Goal: Transaction & Acquisition: Purchase product/service

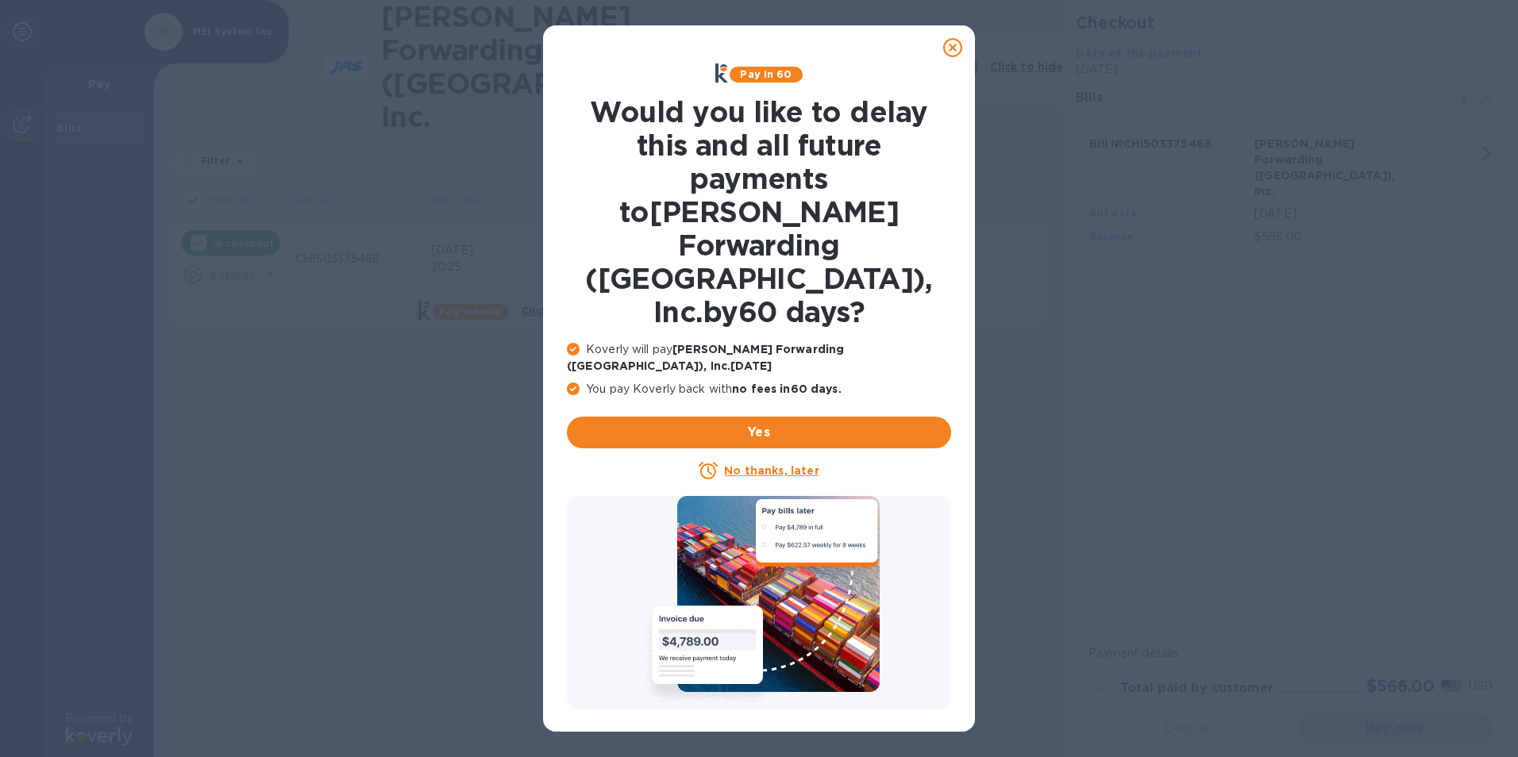
click at [742, 465] on u "No thanks, later" at bounding box center [771, 471] width 94 height 13
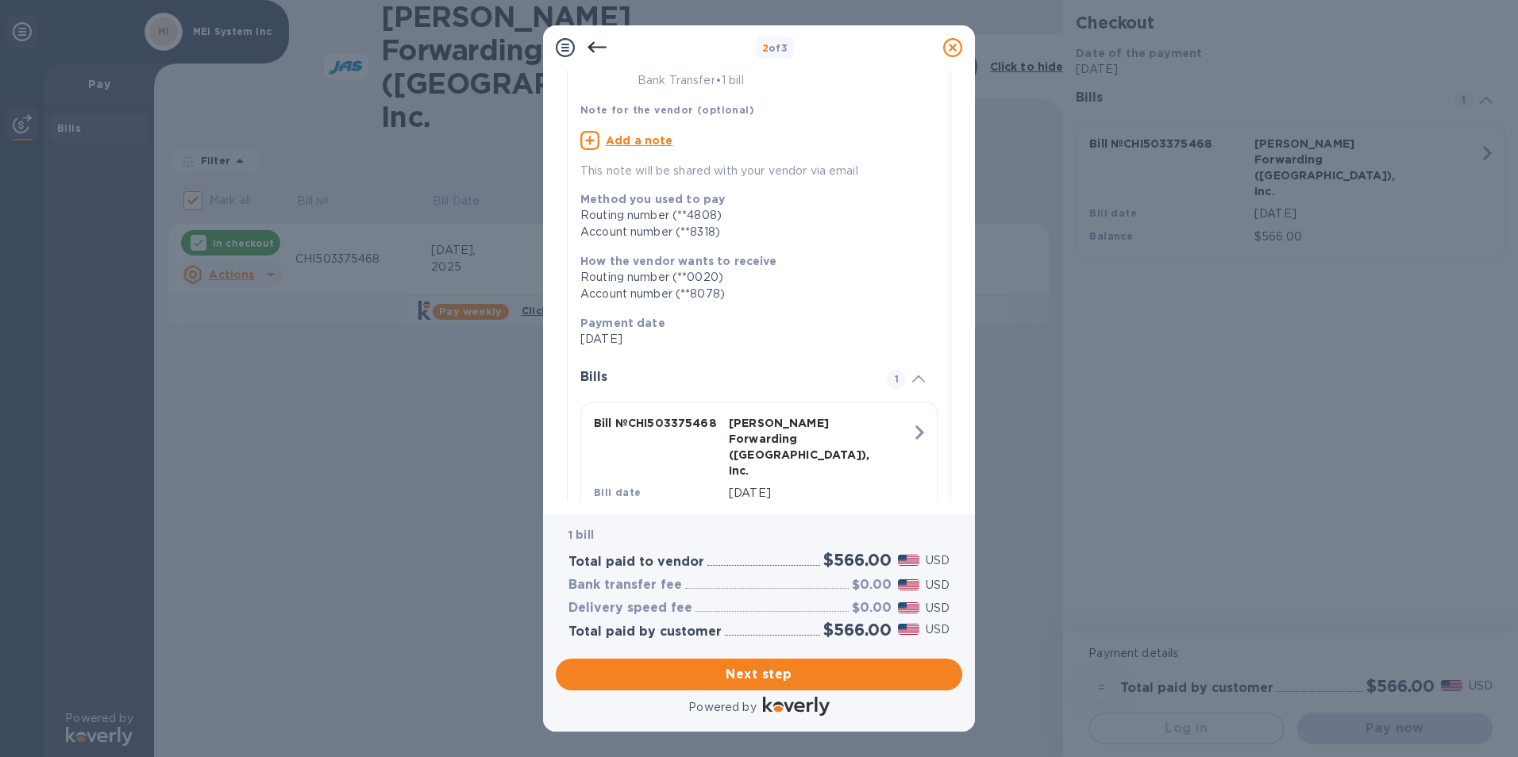
scroll to position [128, 0]
click at [741, 670] on span "Next step" at bounding box center [759, 674] width 381 height 19
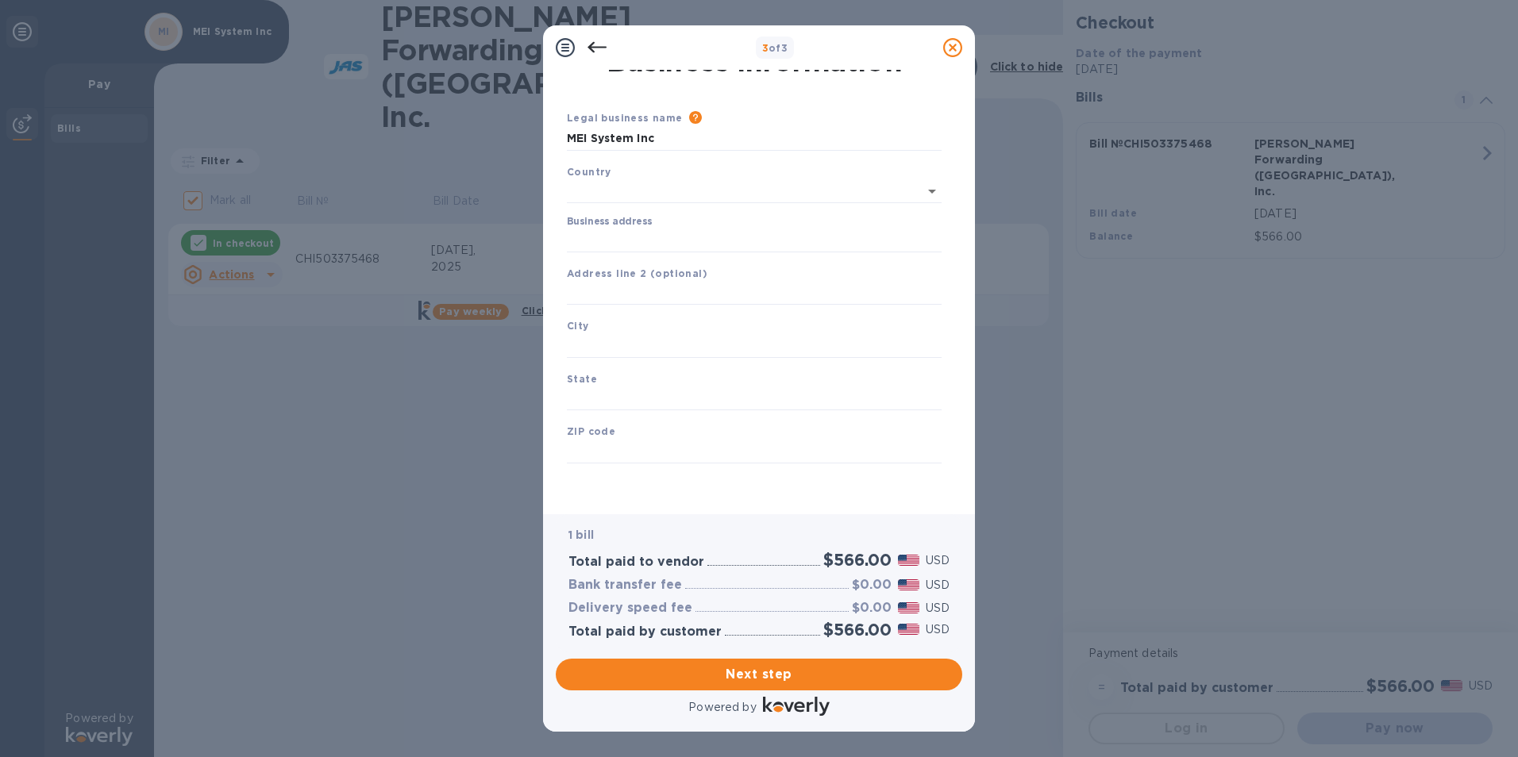
type input "[GEOGRAPHIC_DATA]"
click at [699, 240] on input "Business address" at bounding box center [754, 241] width 375 height 24
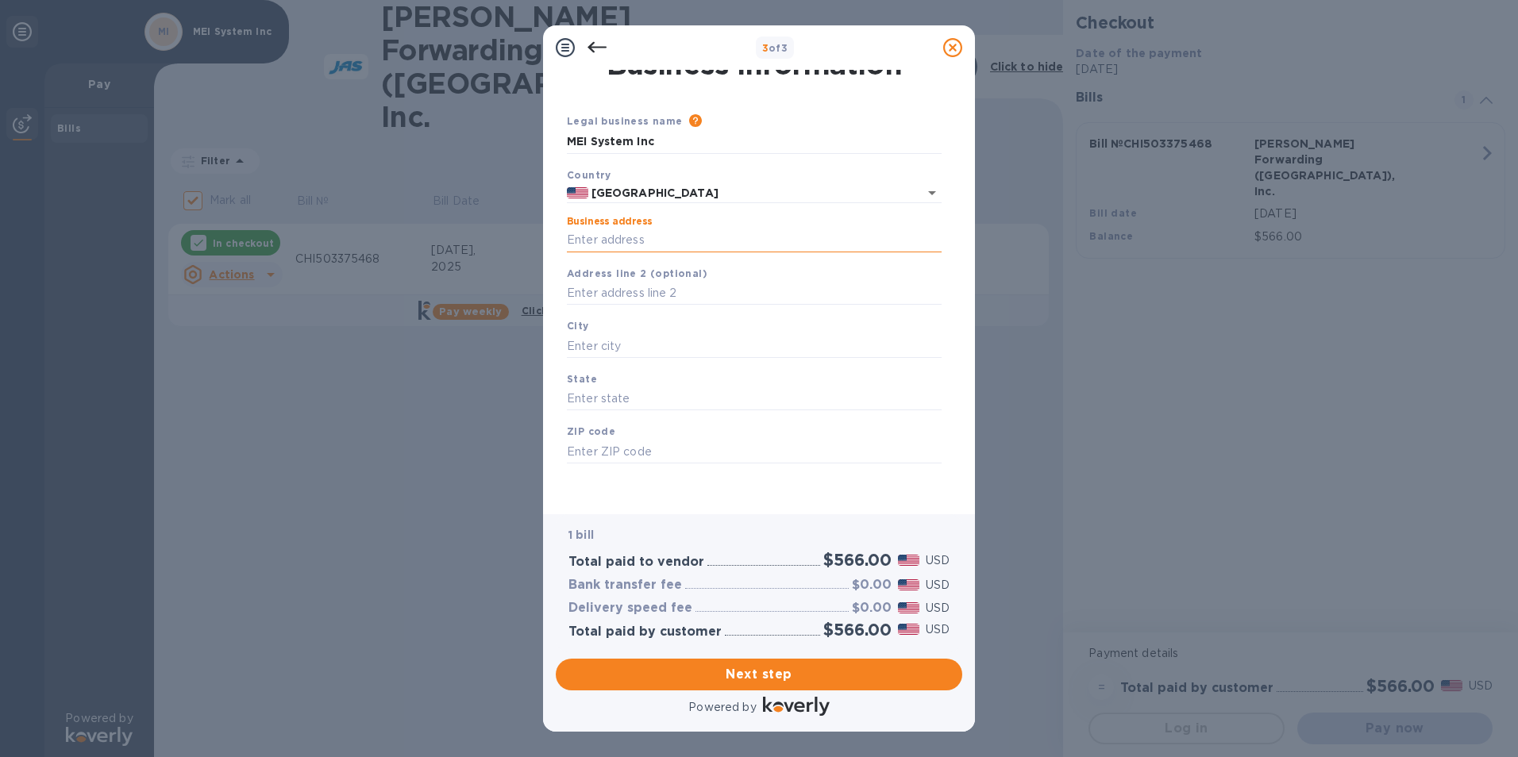
type input "[STREET_ADDRESS][PERSON_NAME]"
type input "Itasca"
type input "IL"
type input "60143"
click at [673, 340] on input "Itasca" at bounding box center [754, 346] width 375 height 24
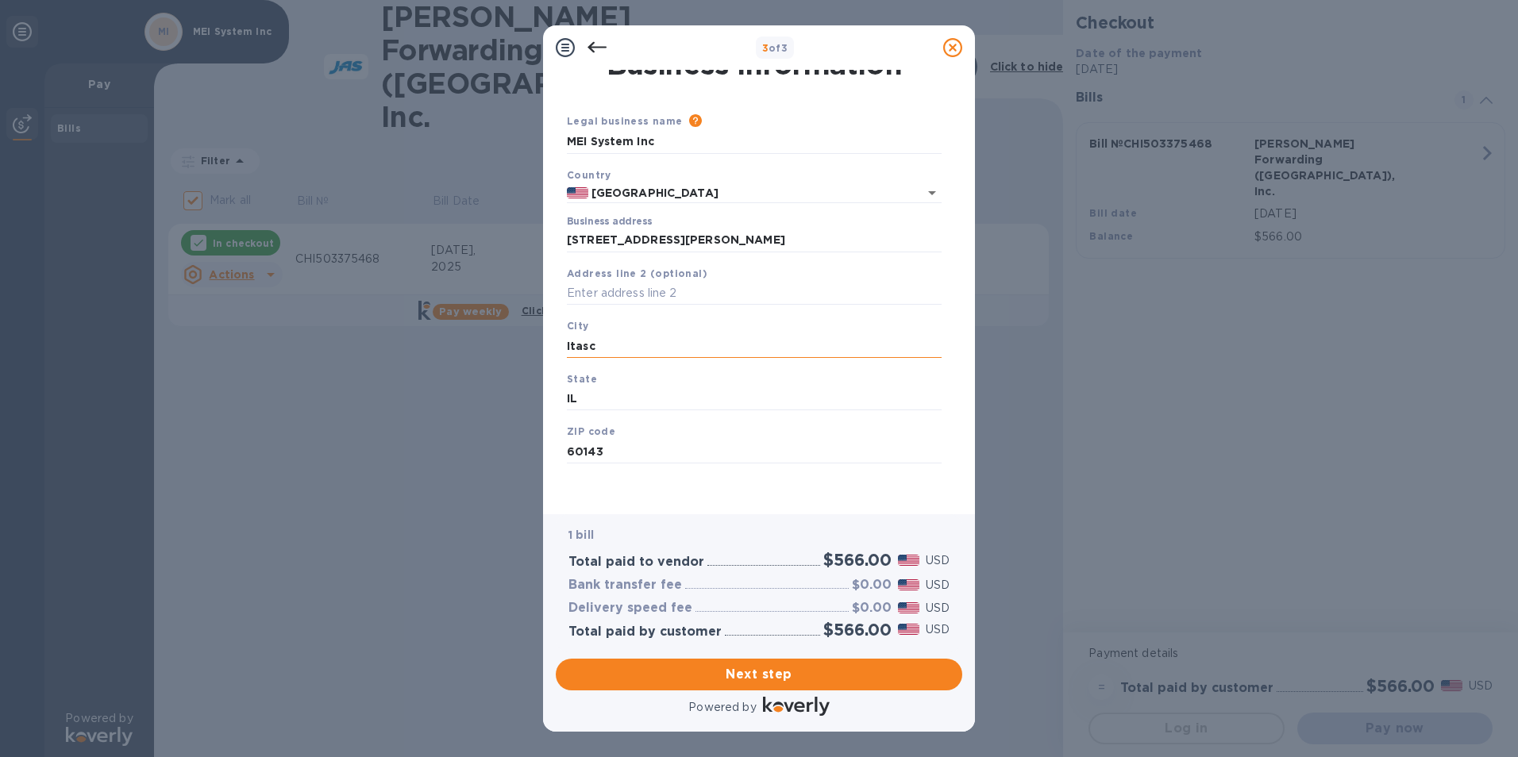
type input "Itasca"
click at [758, 677] on span "Next step" at bounding box center [759, 674] width 381 height 19
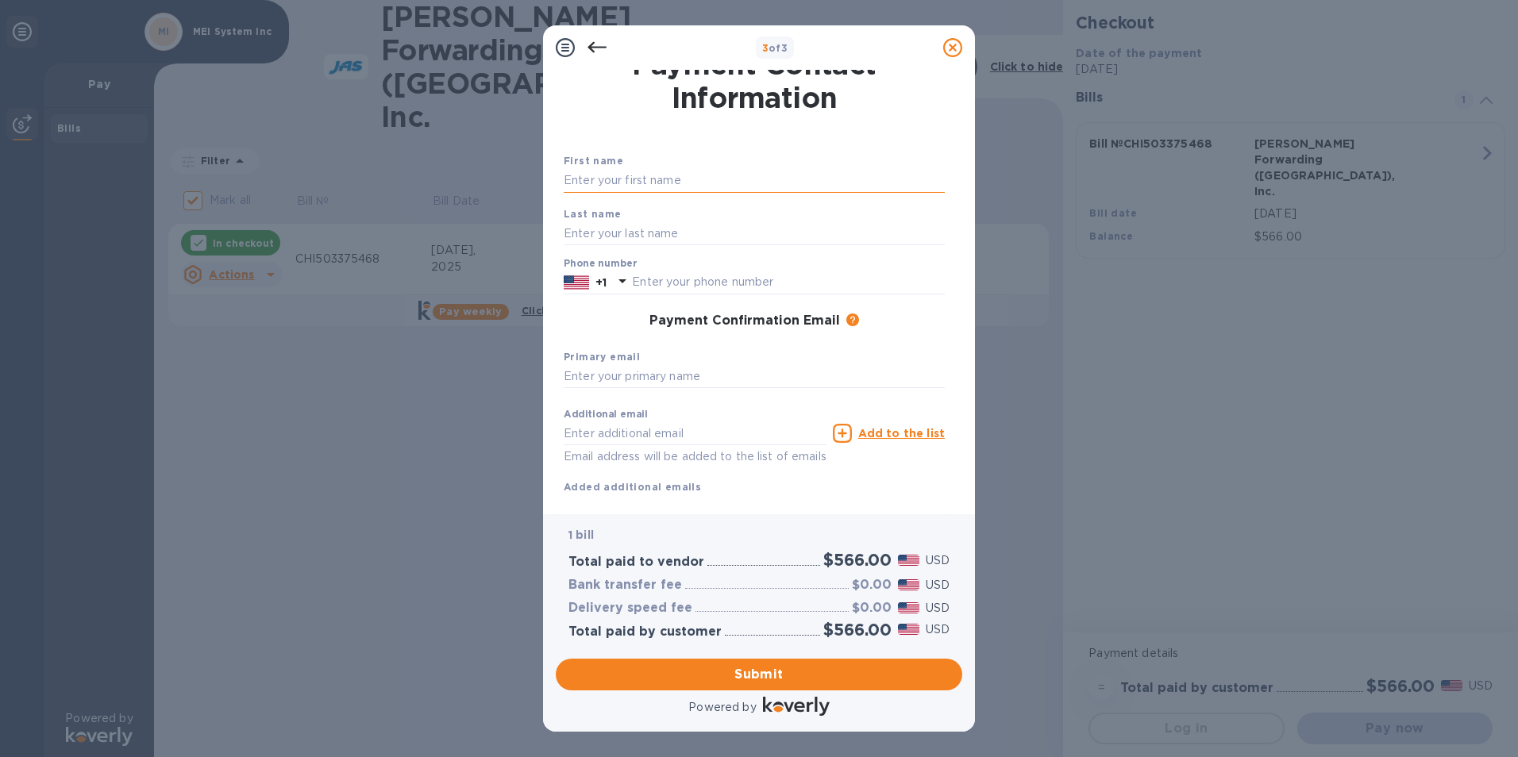
click at [664, 178] on input "text" at bounding box center [754, 181] width 381 height 24
type input "[PERSON_NAME]"
type input "6305218588"
type input "[EMAIL_ADDRESS][DOMAIN_NAME]"
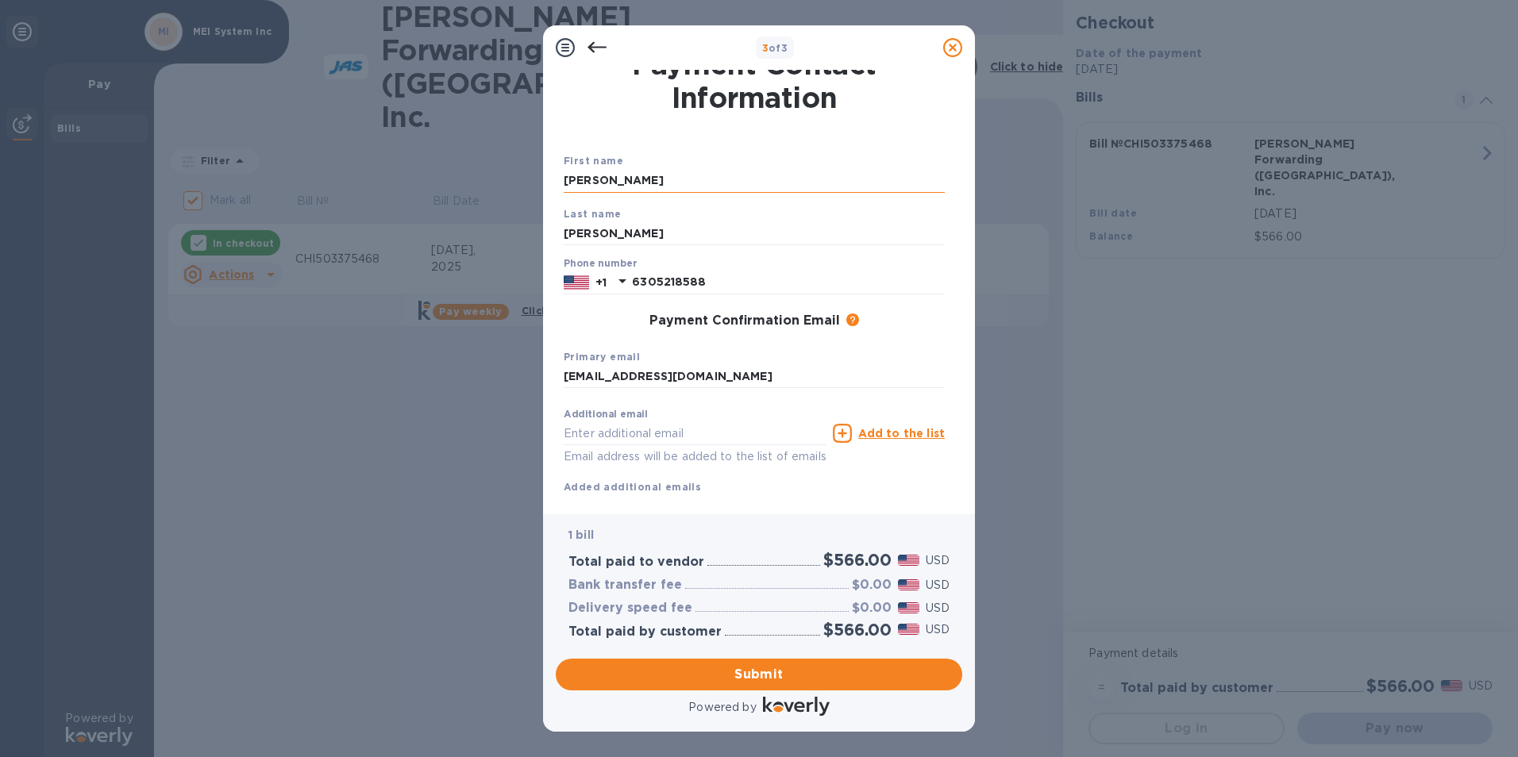
type input "[PERSON_NAME]"
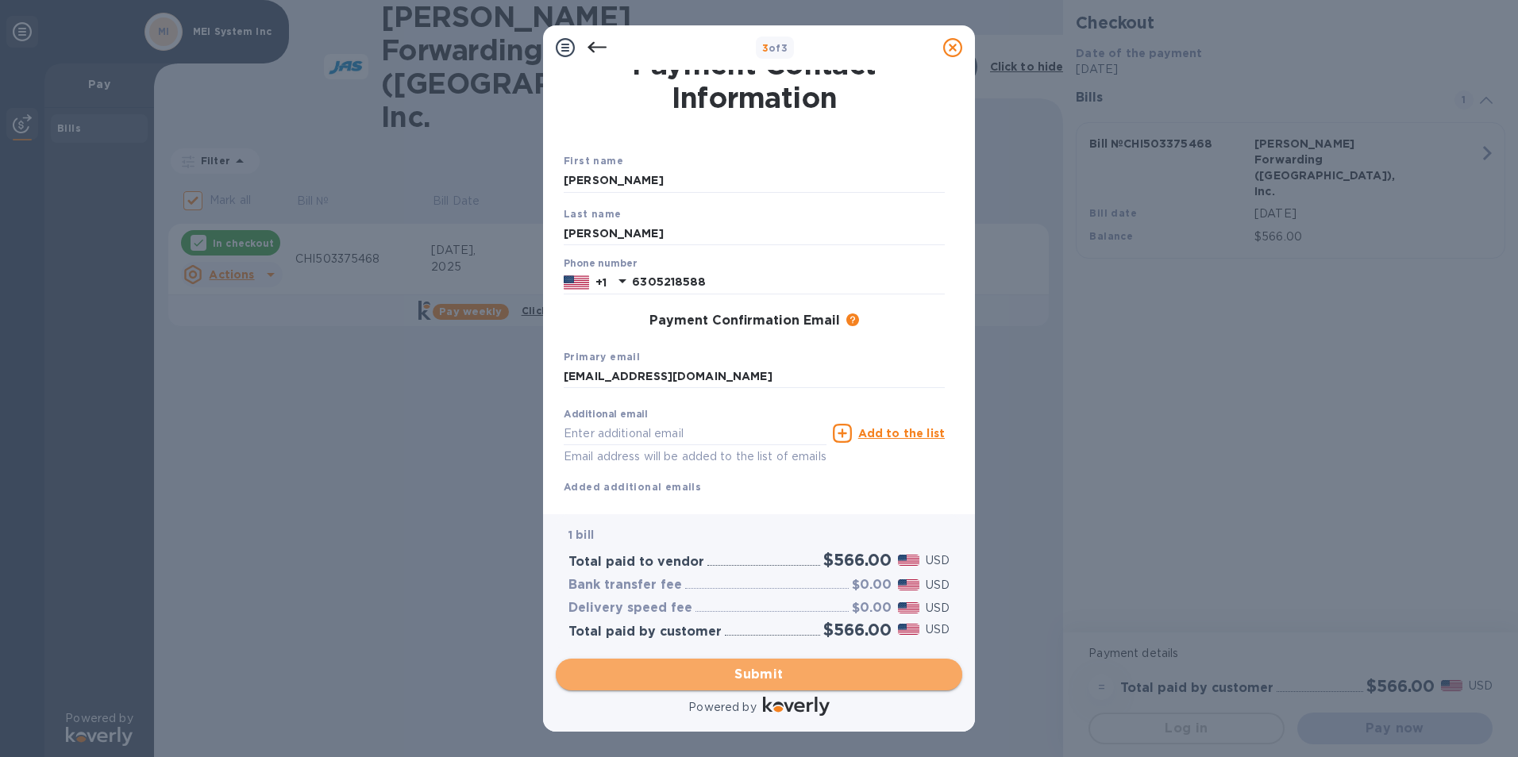
click at [649, 673] on span "Submit" at bounding box center [759, 674] width 381 height 19
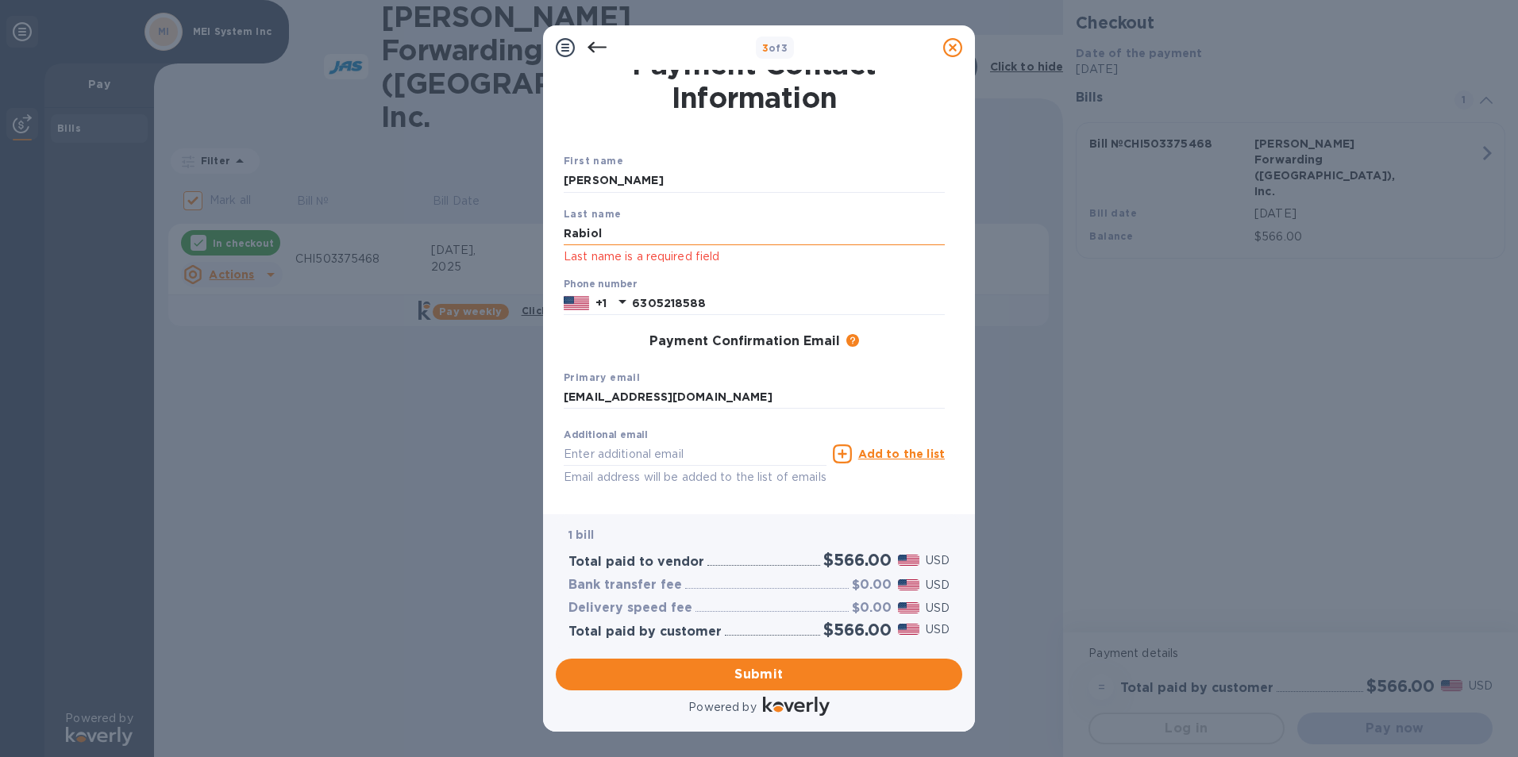
type input "[PERSON_NAME]"
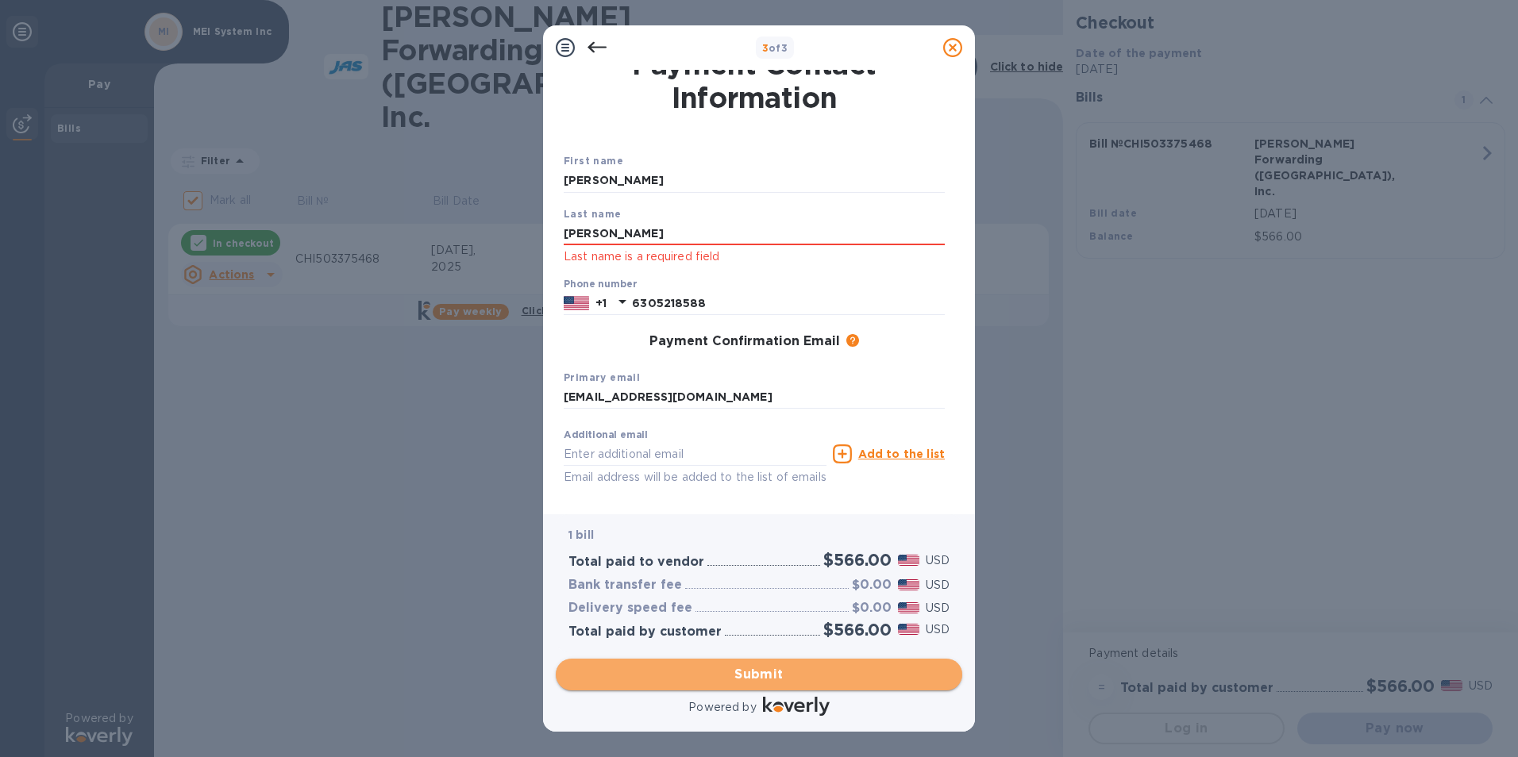
click at [754, 672] on span "Submit" at bounding box center [759, 674] width 381 height 19
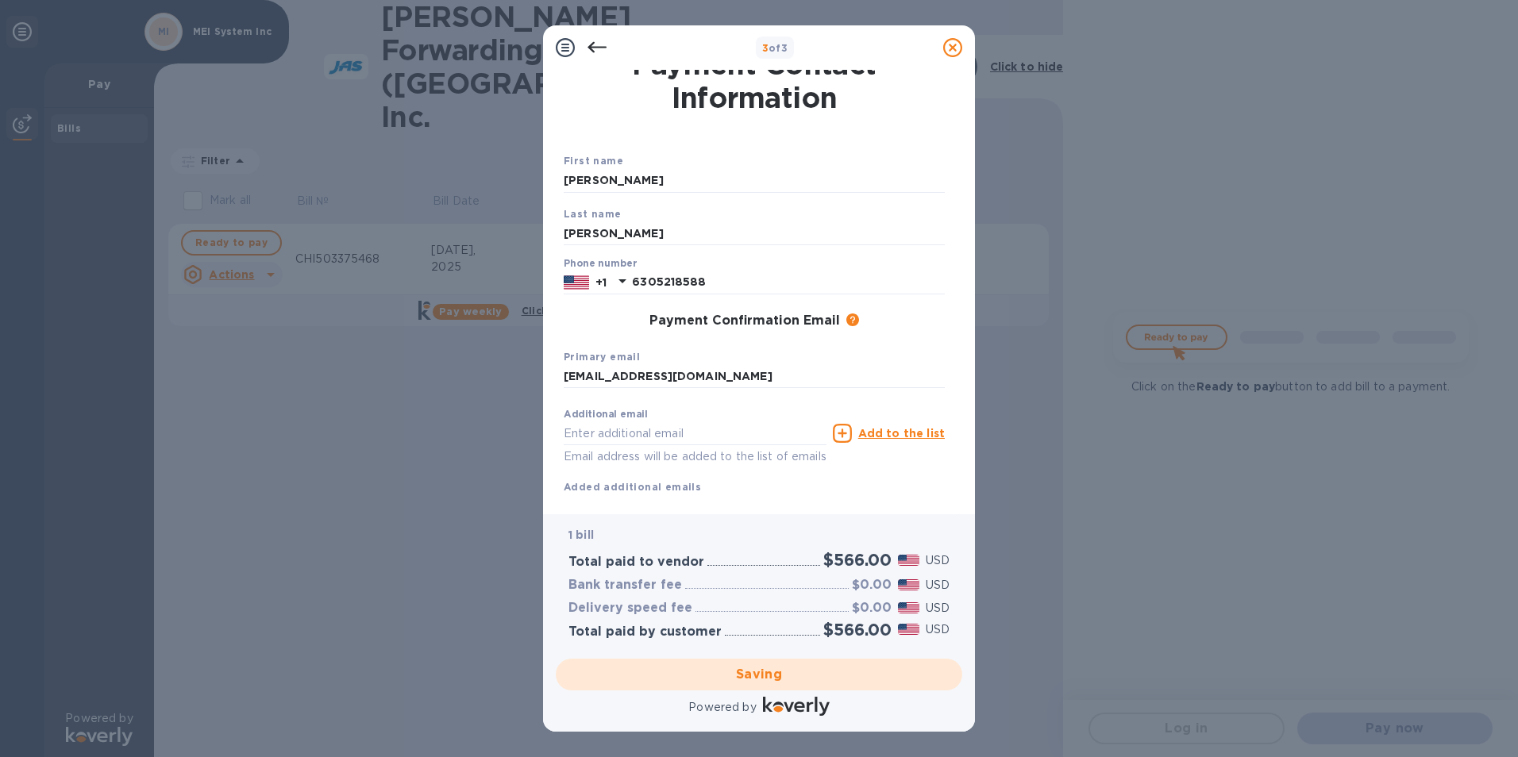
checkbox input "false"
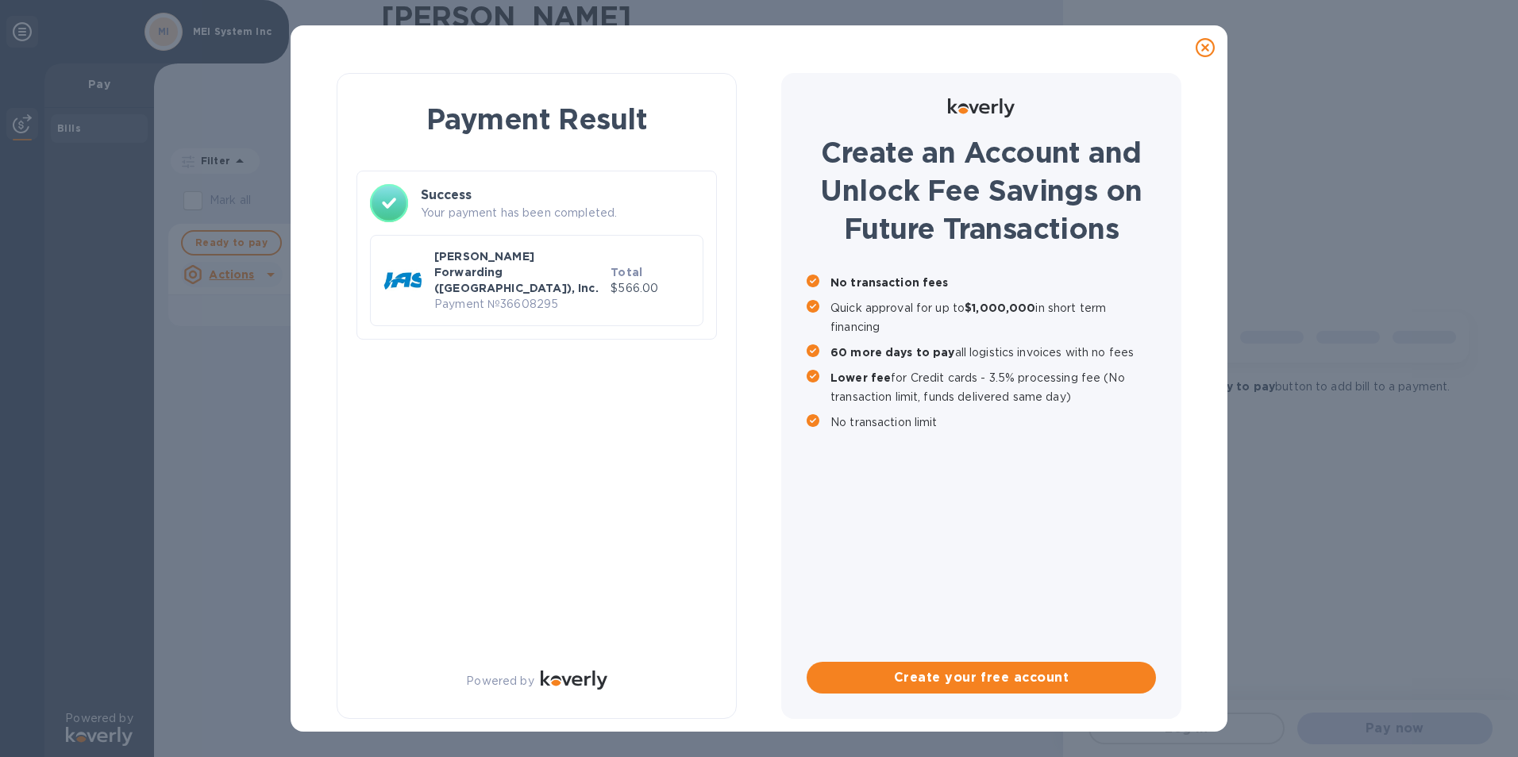
scroll to position [0, 0]
